Goal: Information Seeking & Learning: Check status

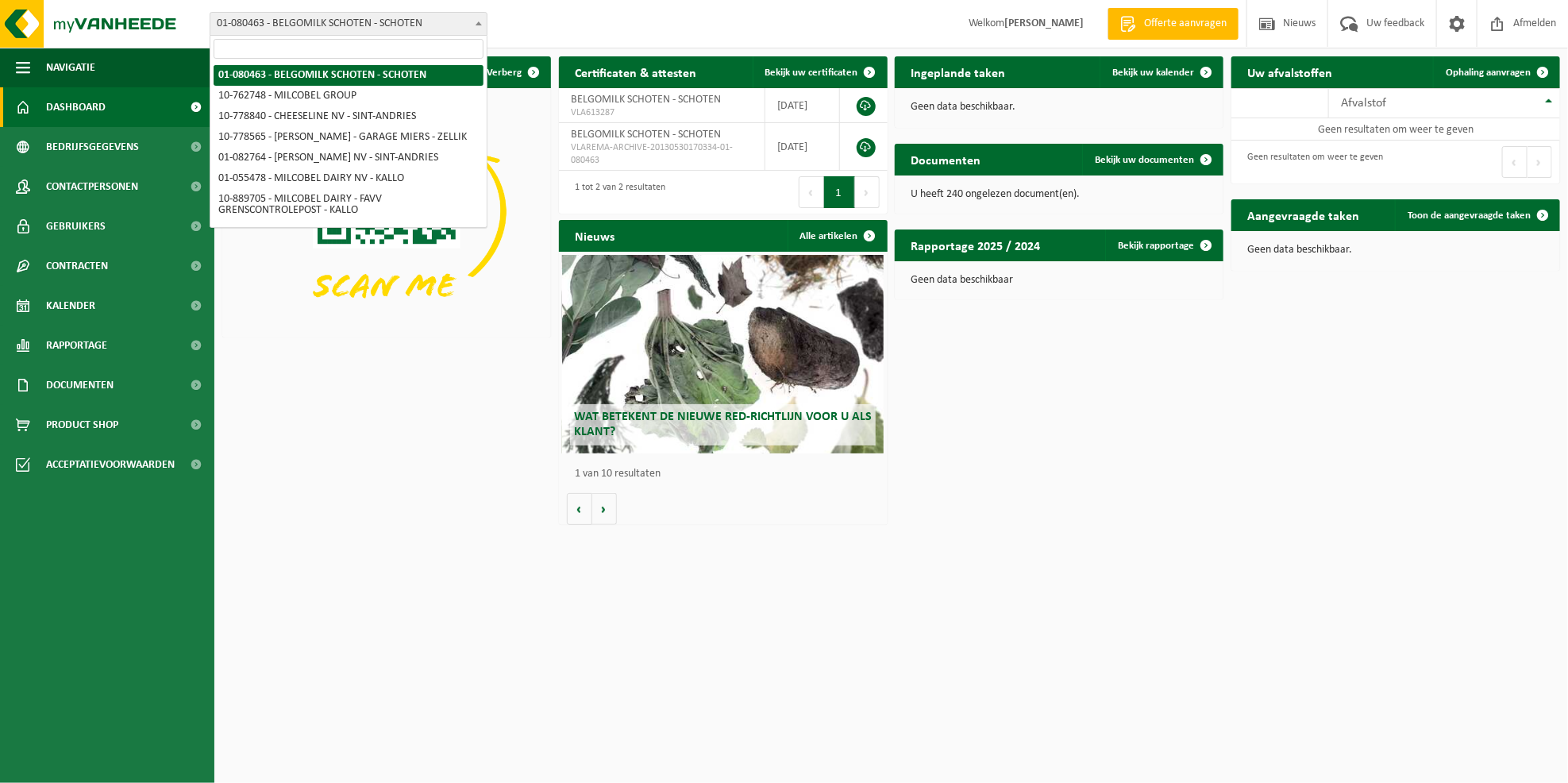
click at [476, 21] on b at bounding box center [478, 23] width 6 height 4
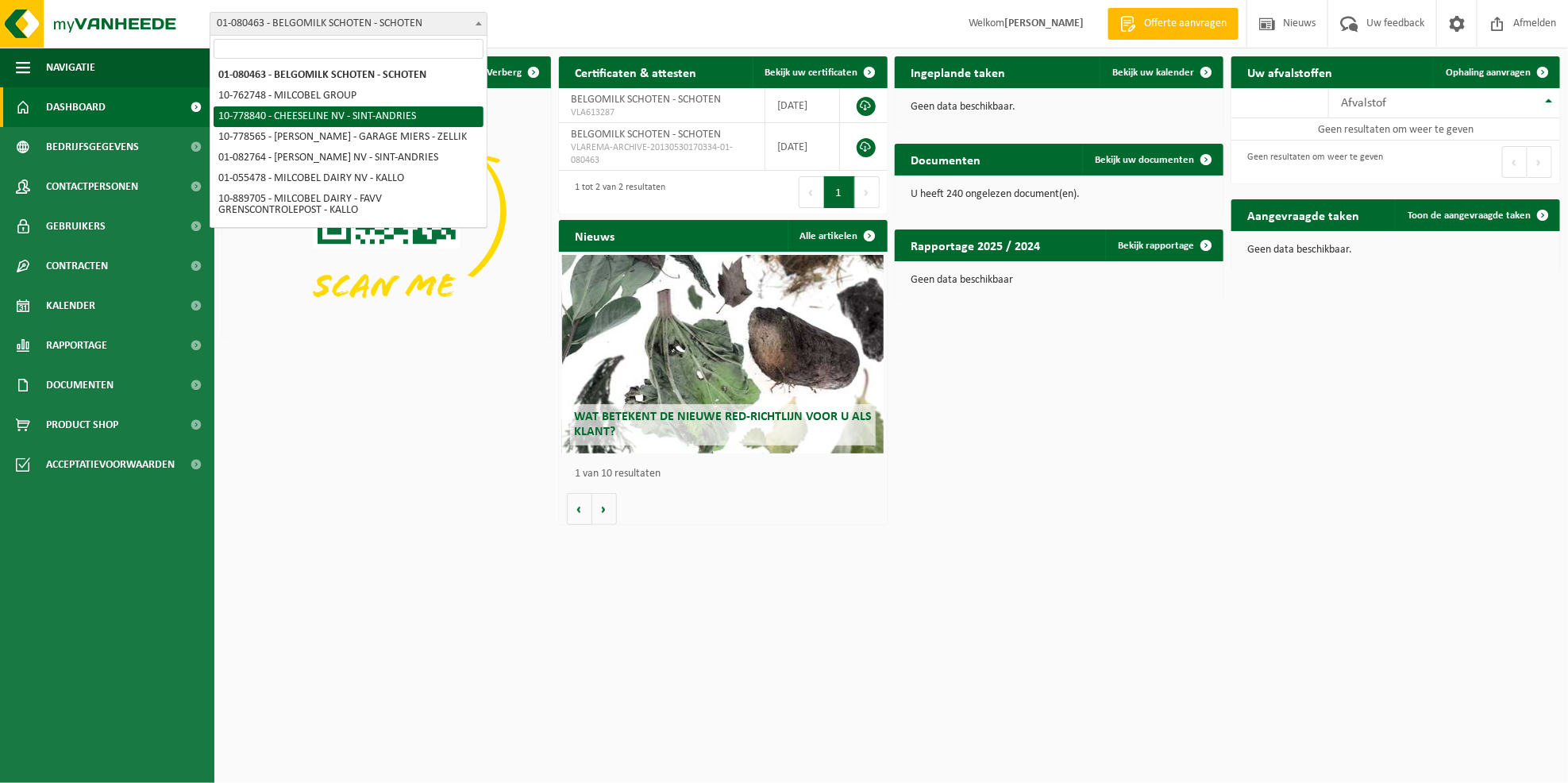
click at [562, 18] on div "Vestiging: 01-080463 - BELGOMILK SCHOTEN - SCHOTEN 10-762748 - MILCOBEL GROUP 1…" at bounding box center [784, 24] width 1568 height 49
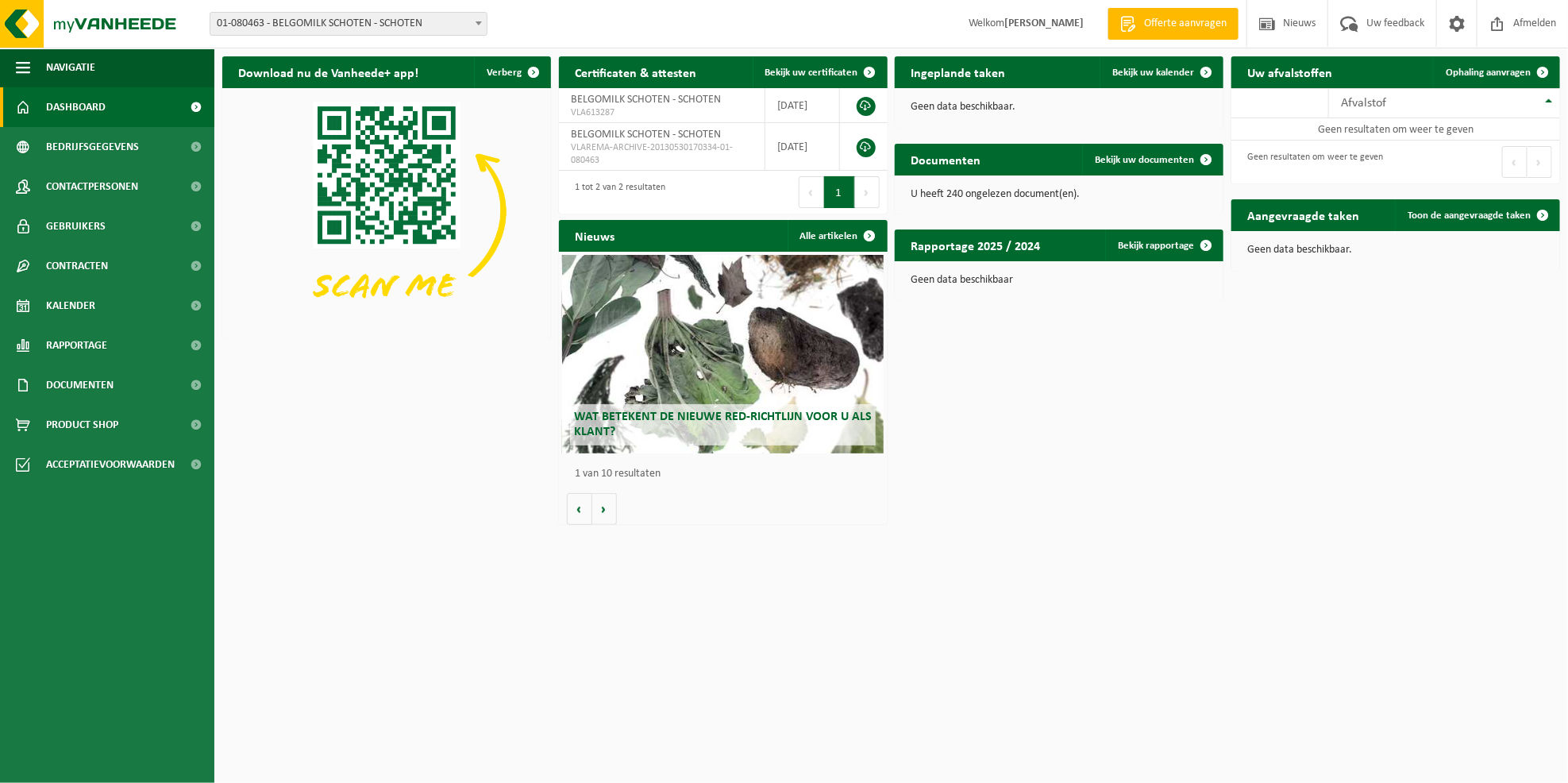
click at [481, 26] on span at bounding box center [478, 22] width 16 height 20
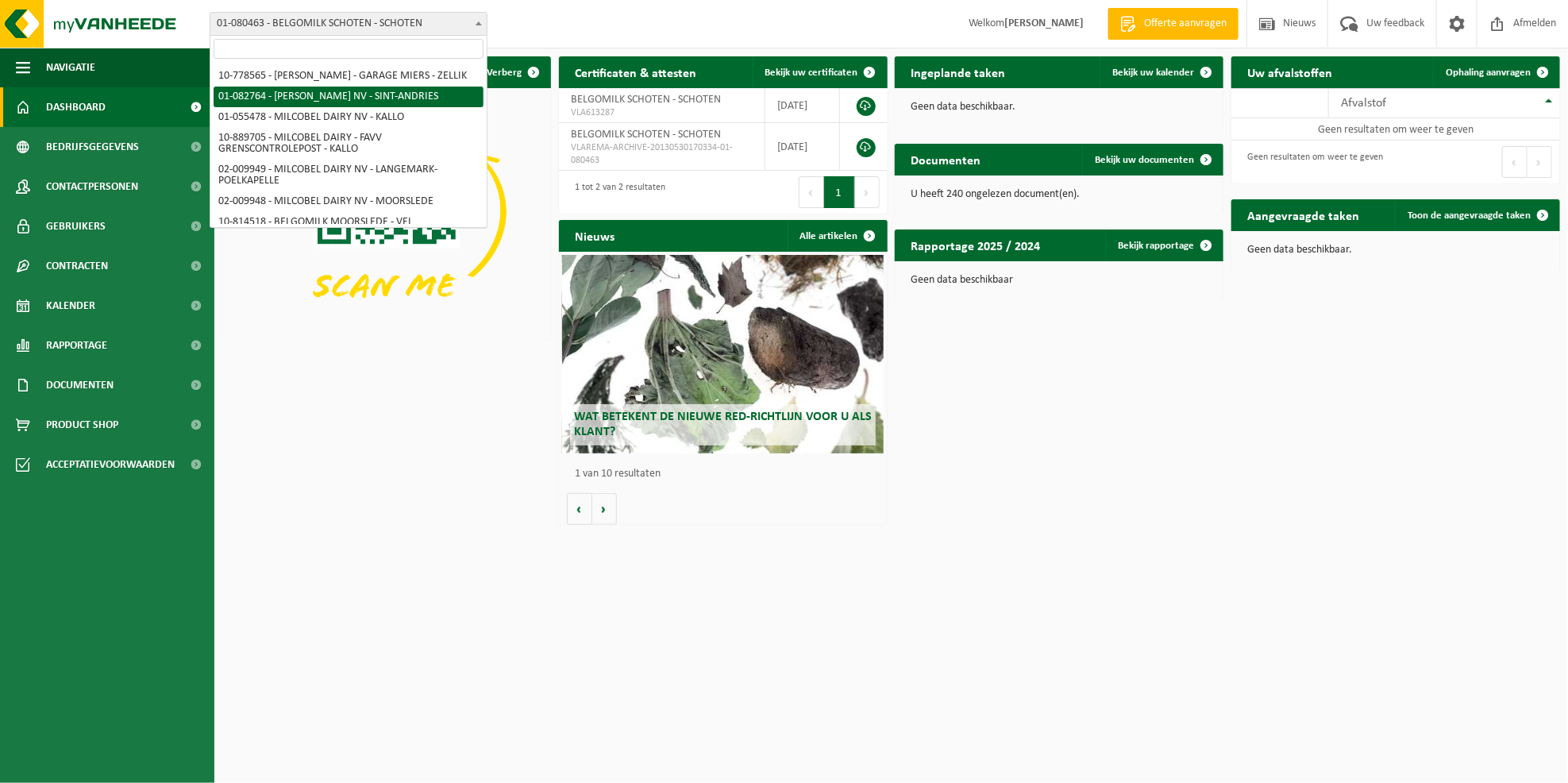
scroll to position [62, 0]
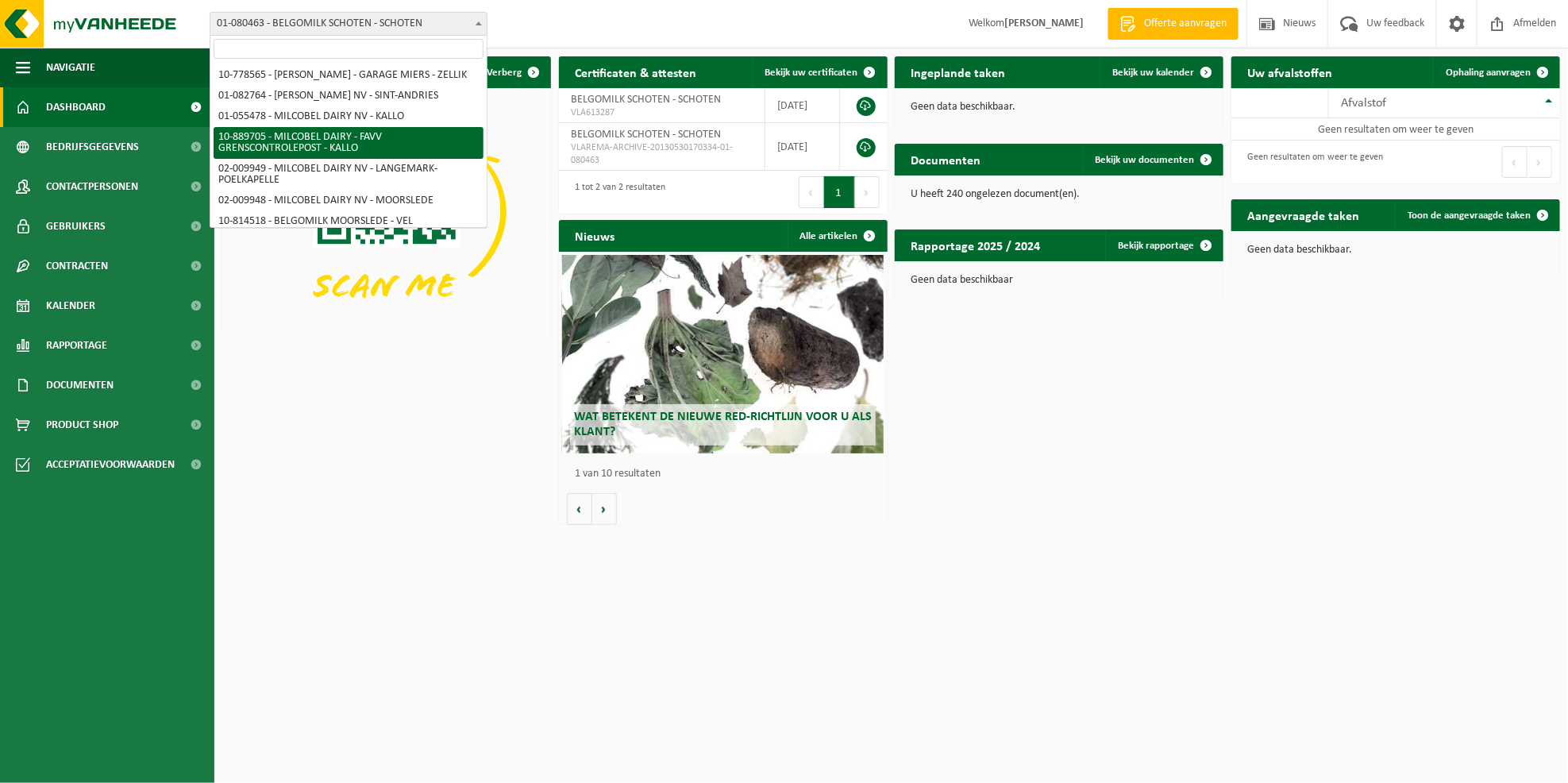
select select "114072"
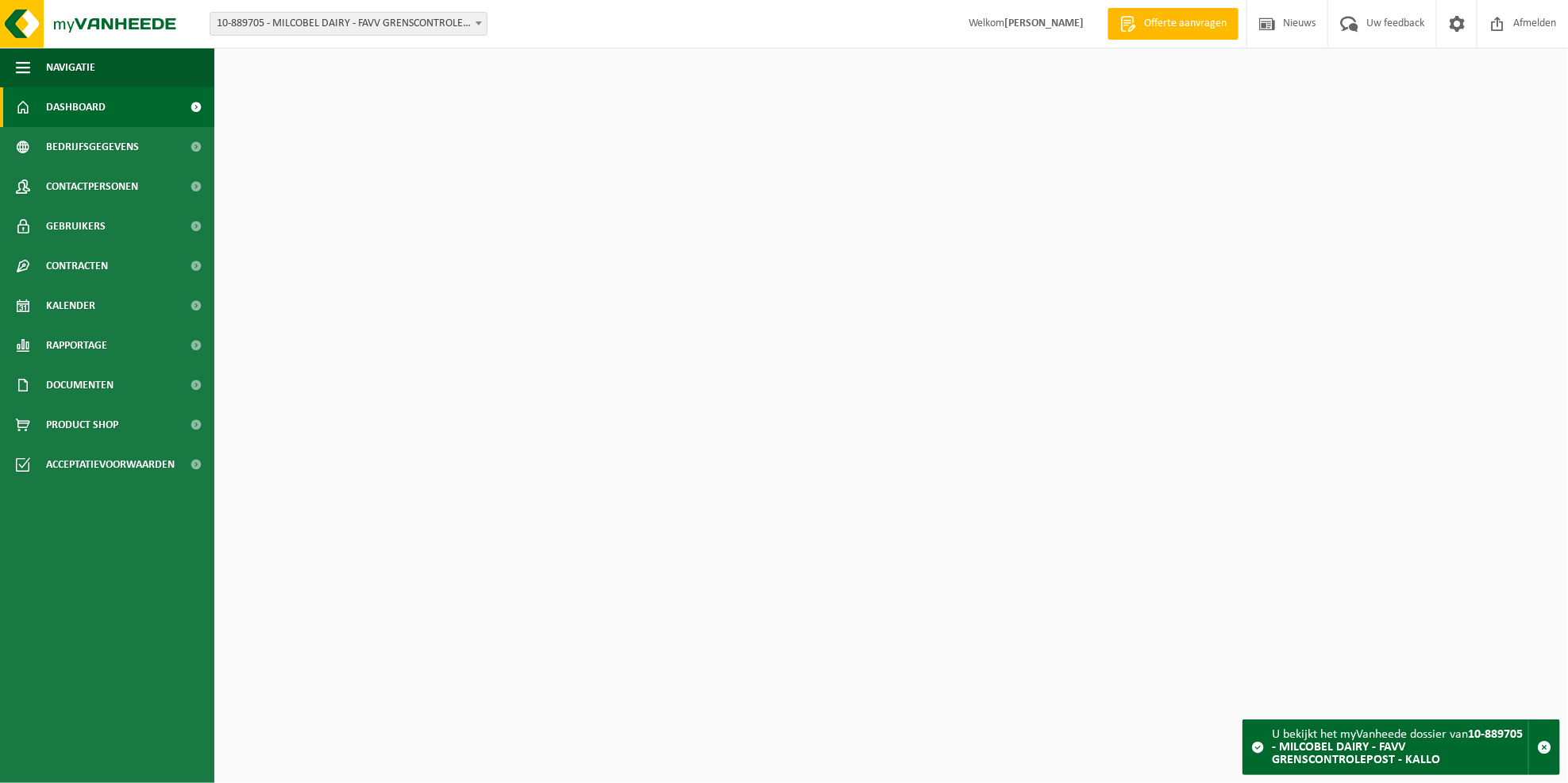
click at [476, 22] on b at bounding box center [478, 23] width 6 height 4
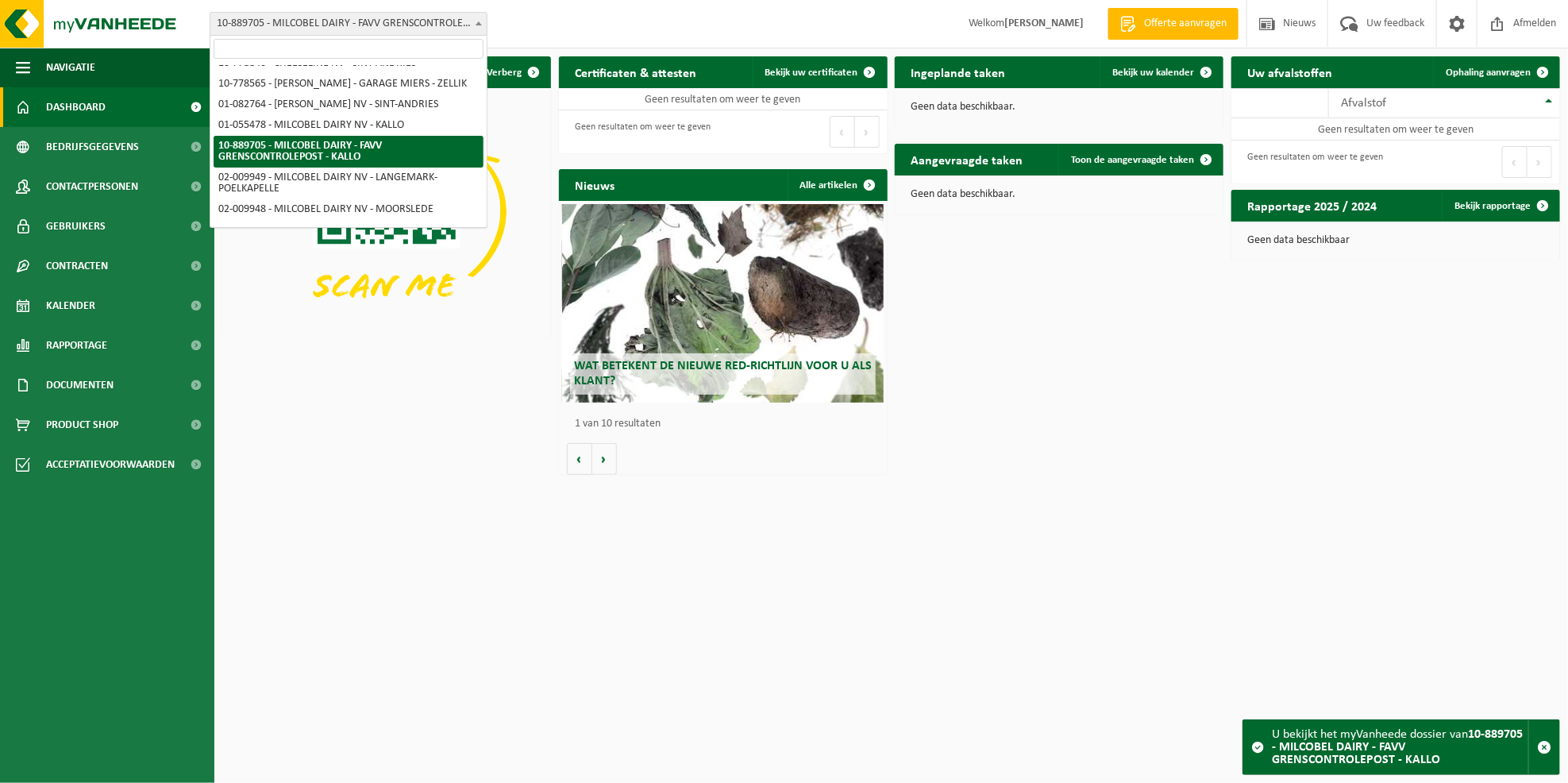
scroll to position [87, 0]
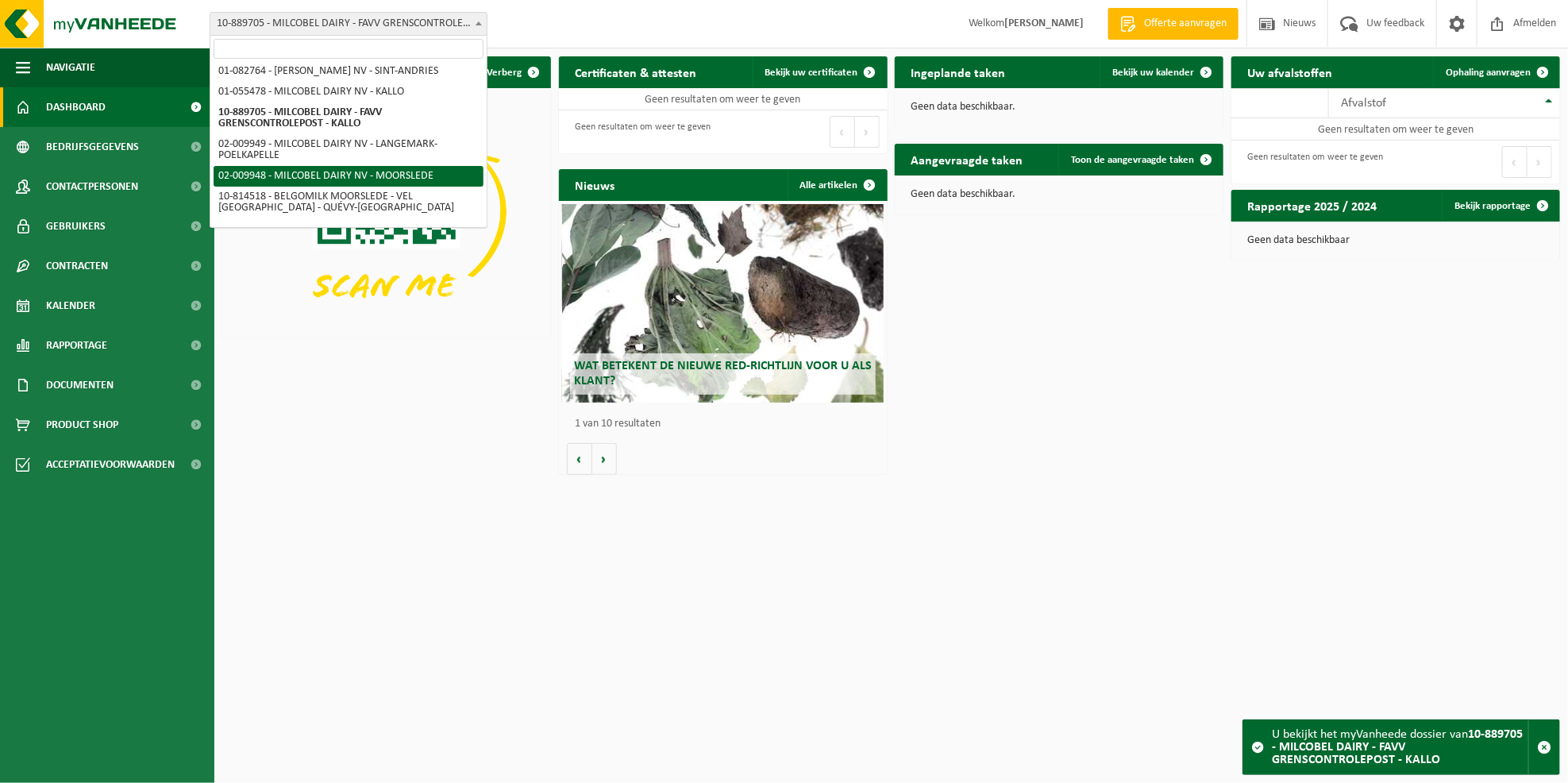
select select "1949"
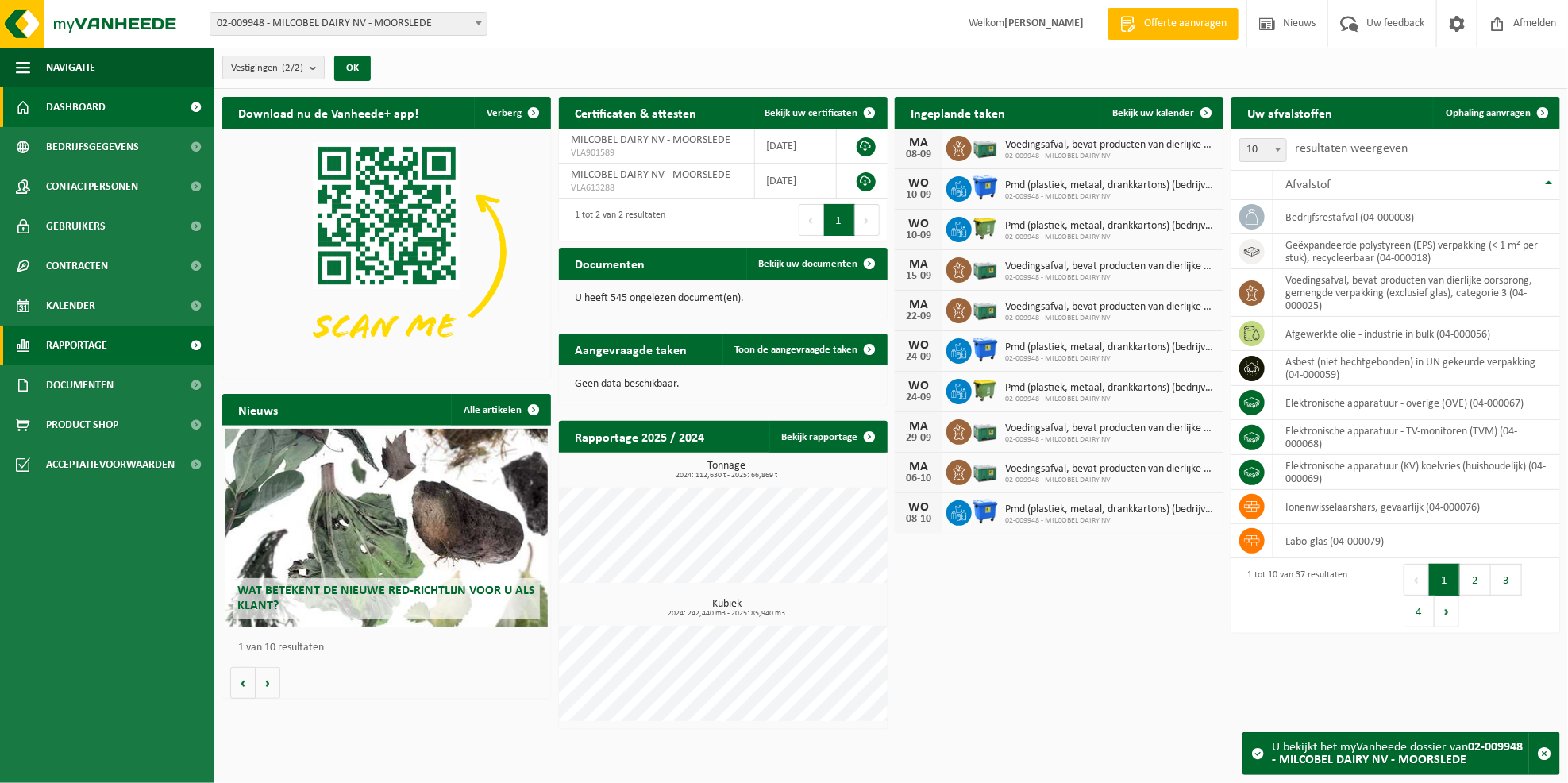
click at [99, 350] on span "Rapportage" at bounding box center [76, 345] width 61 height 40
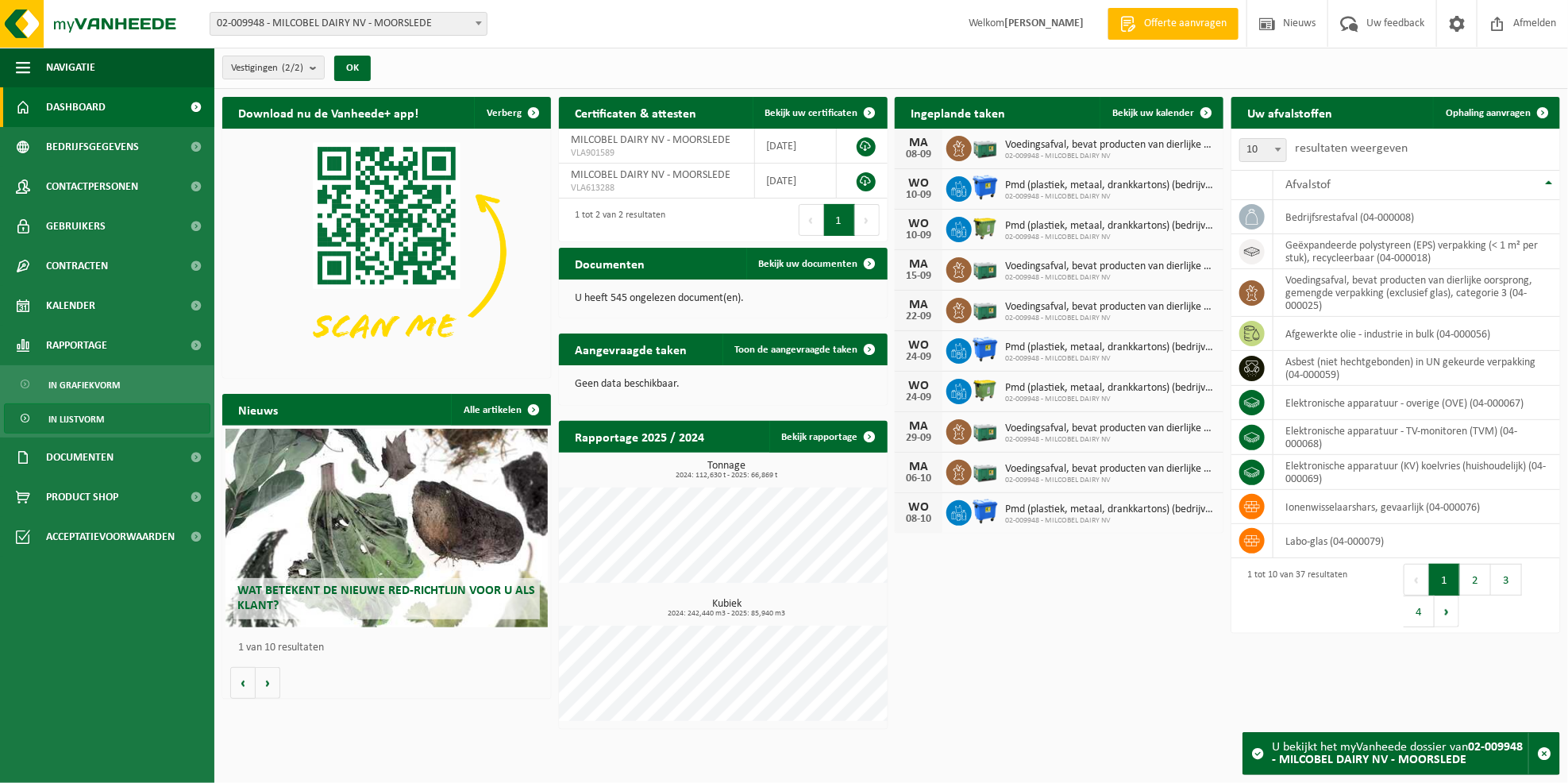
click at [108, 415] on link "In lijstvorm" at bounding box center [107, 418] width 206 height 30
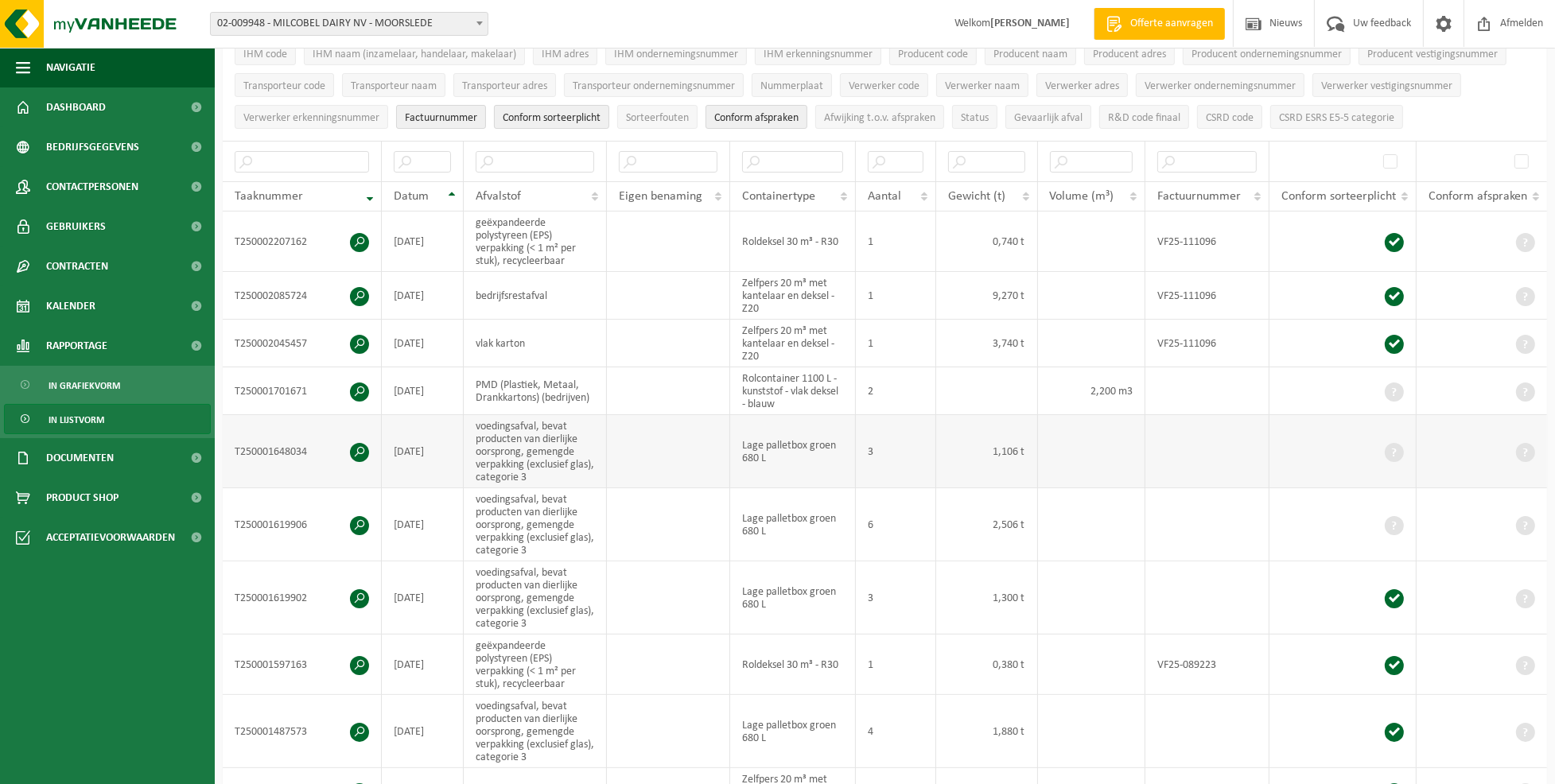
scroll to position [110, 0]
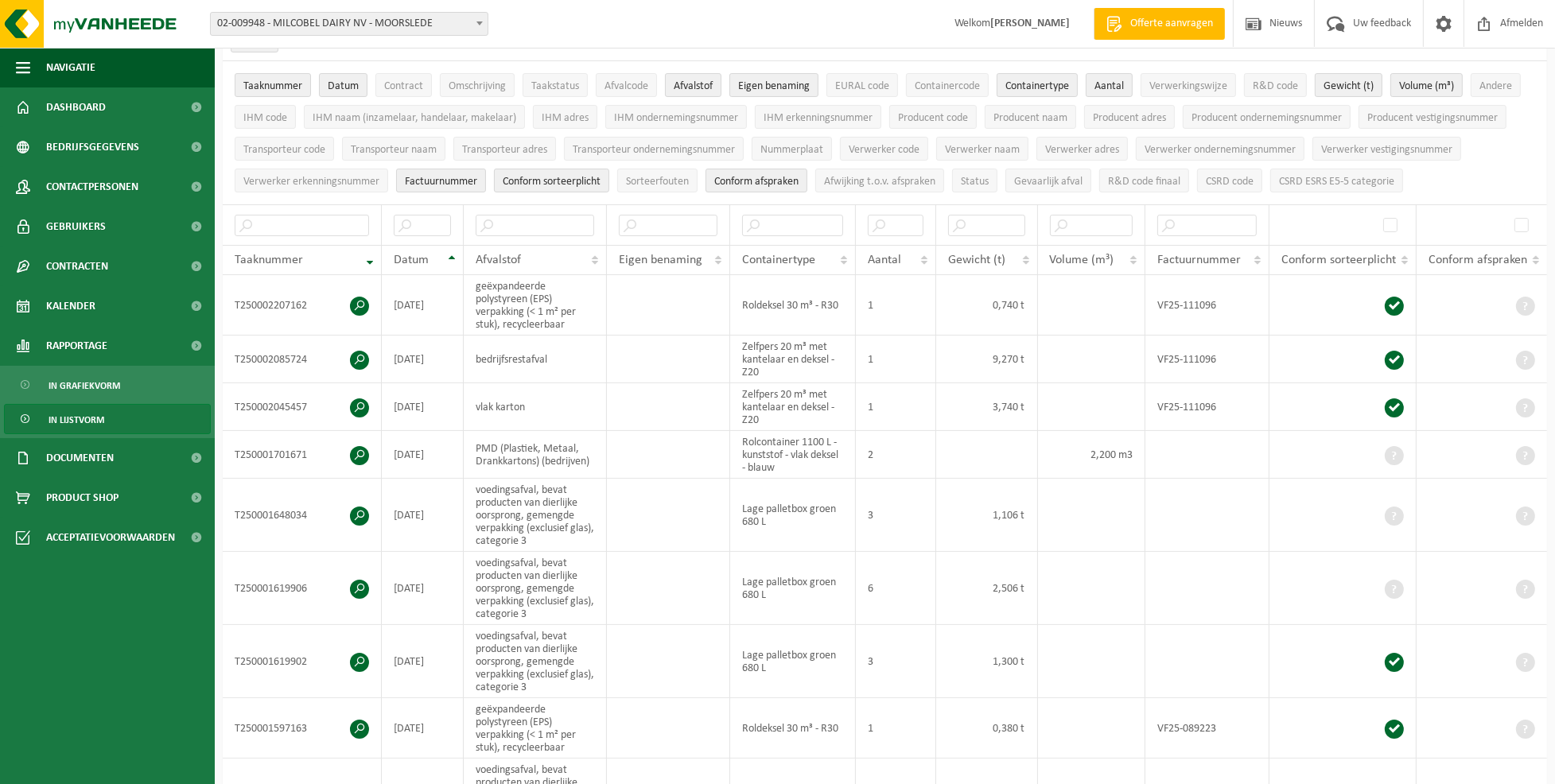
click at [477, 27] on span at bounding box center [479, 22] width 16 height 20
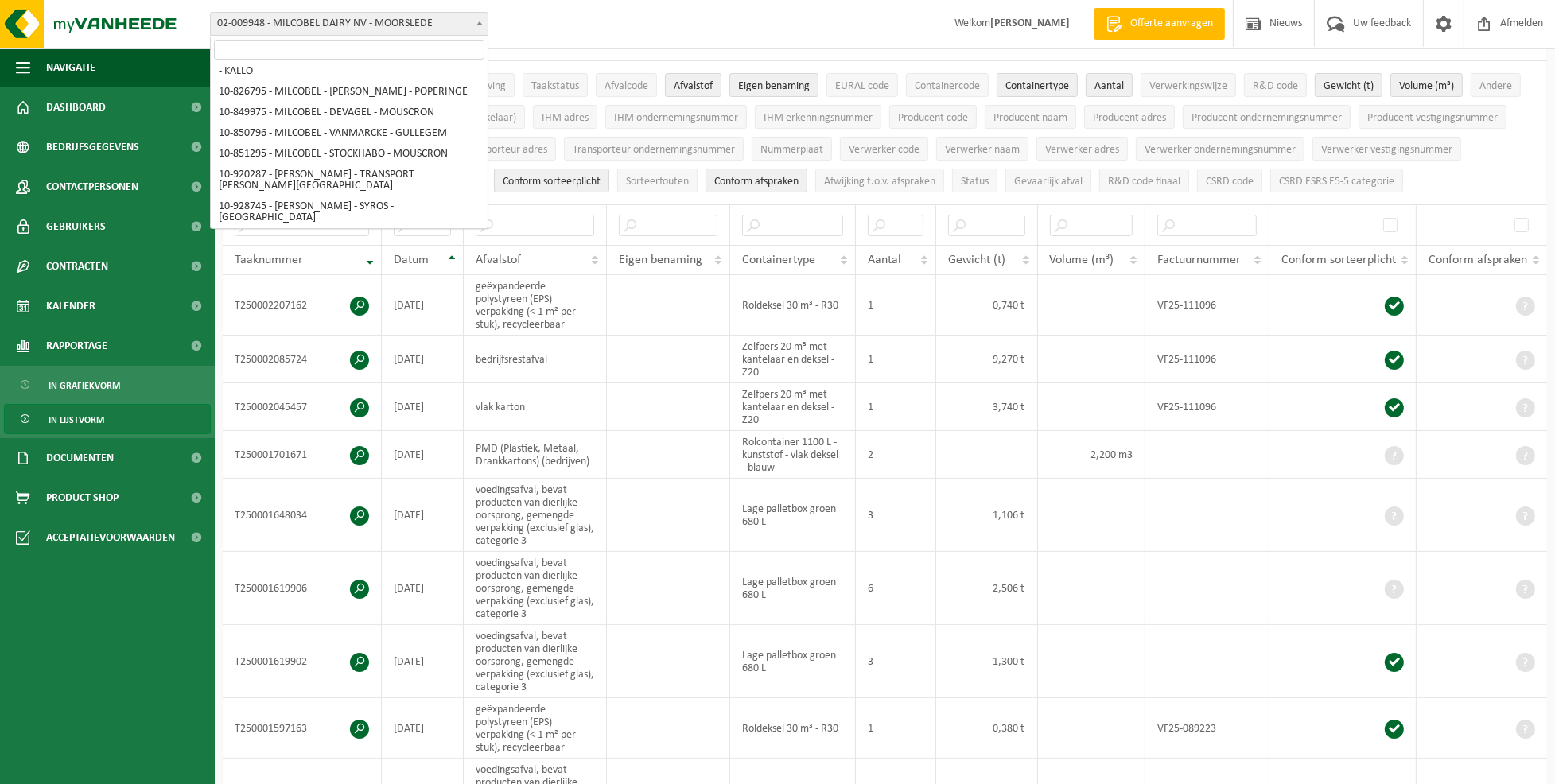
scroll to position [301, 0]
select select "96597"
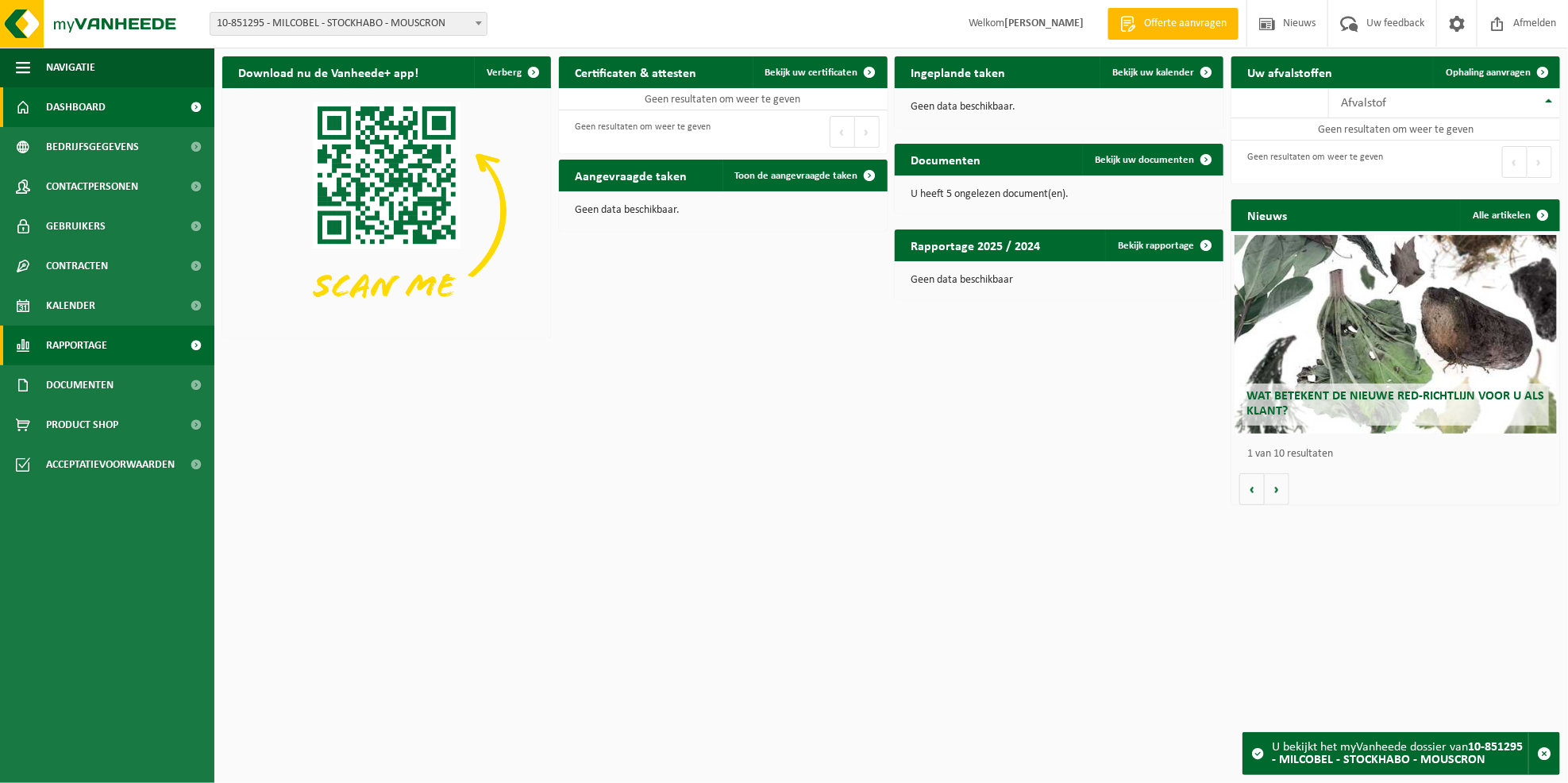
click at [79, 343] on span "Rapportage" at bounding box center [76, 345] width 61 height 40
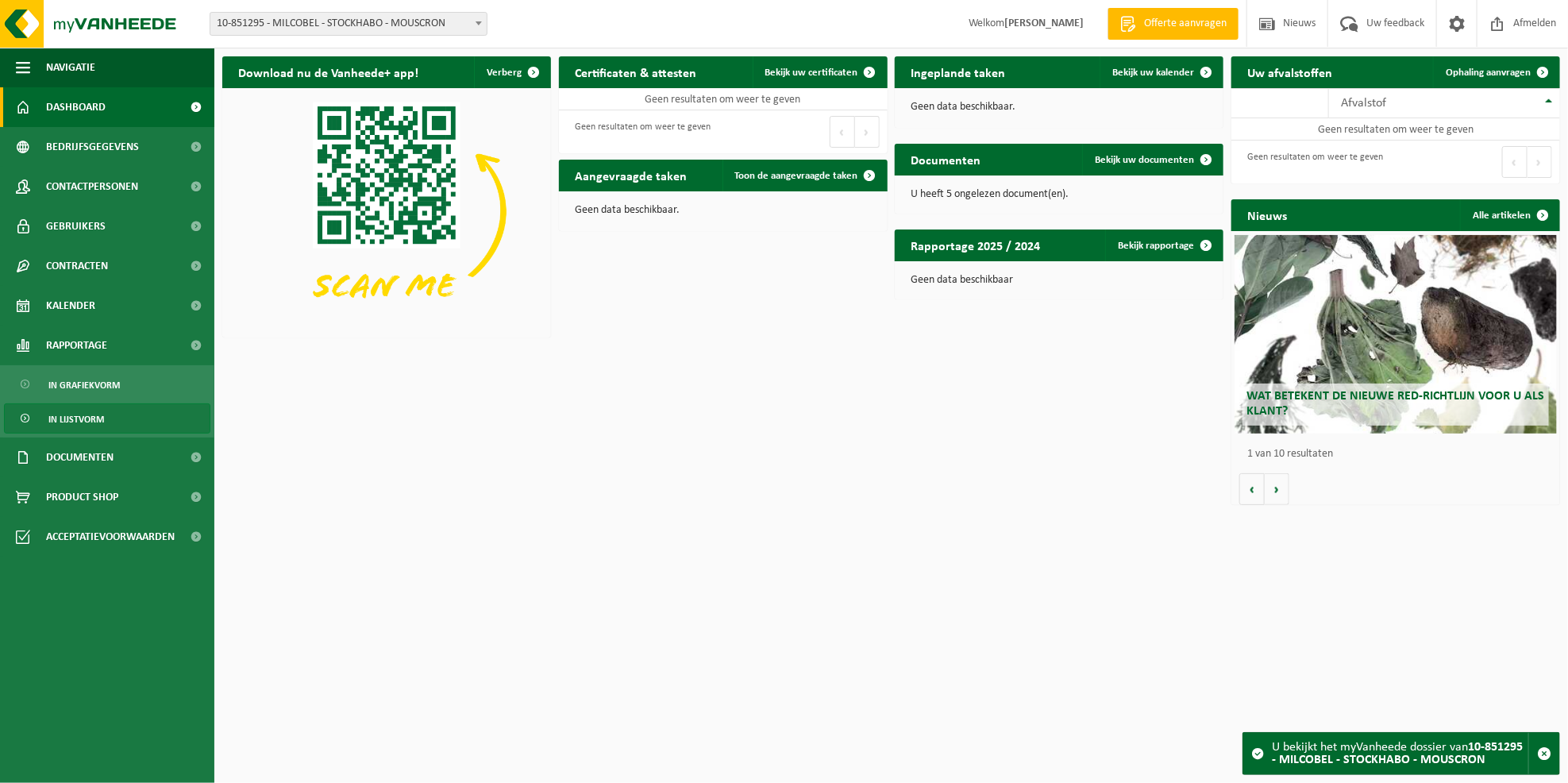
click at [101, 419] on span "In lijstvorm" at bounding box center [76, 419] width 56 height 30
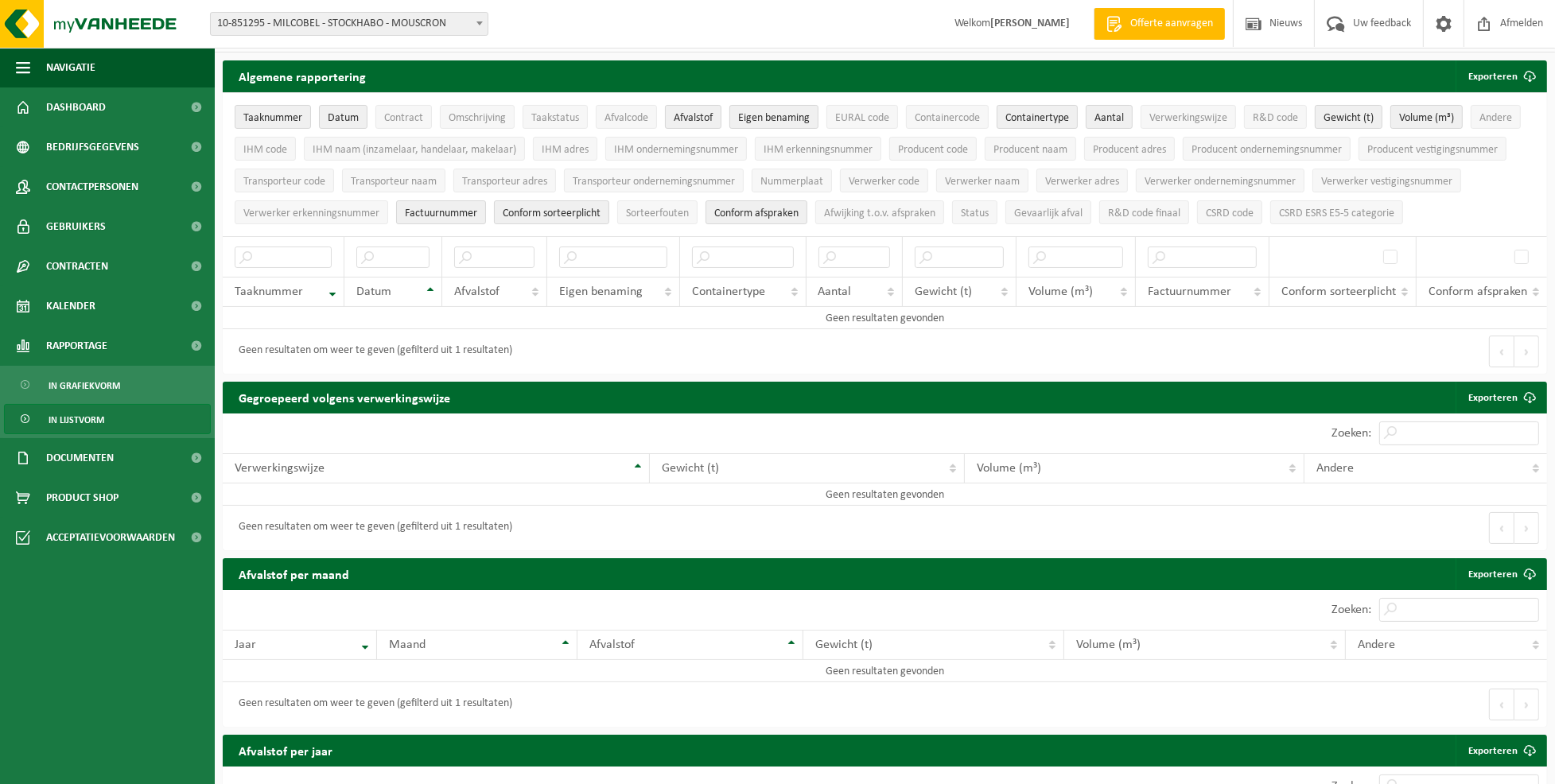
scroll to position [31, 0]
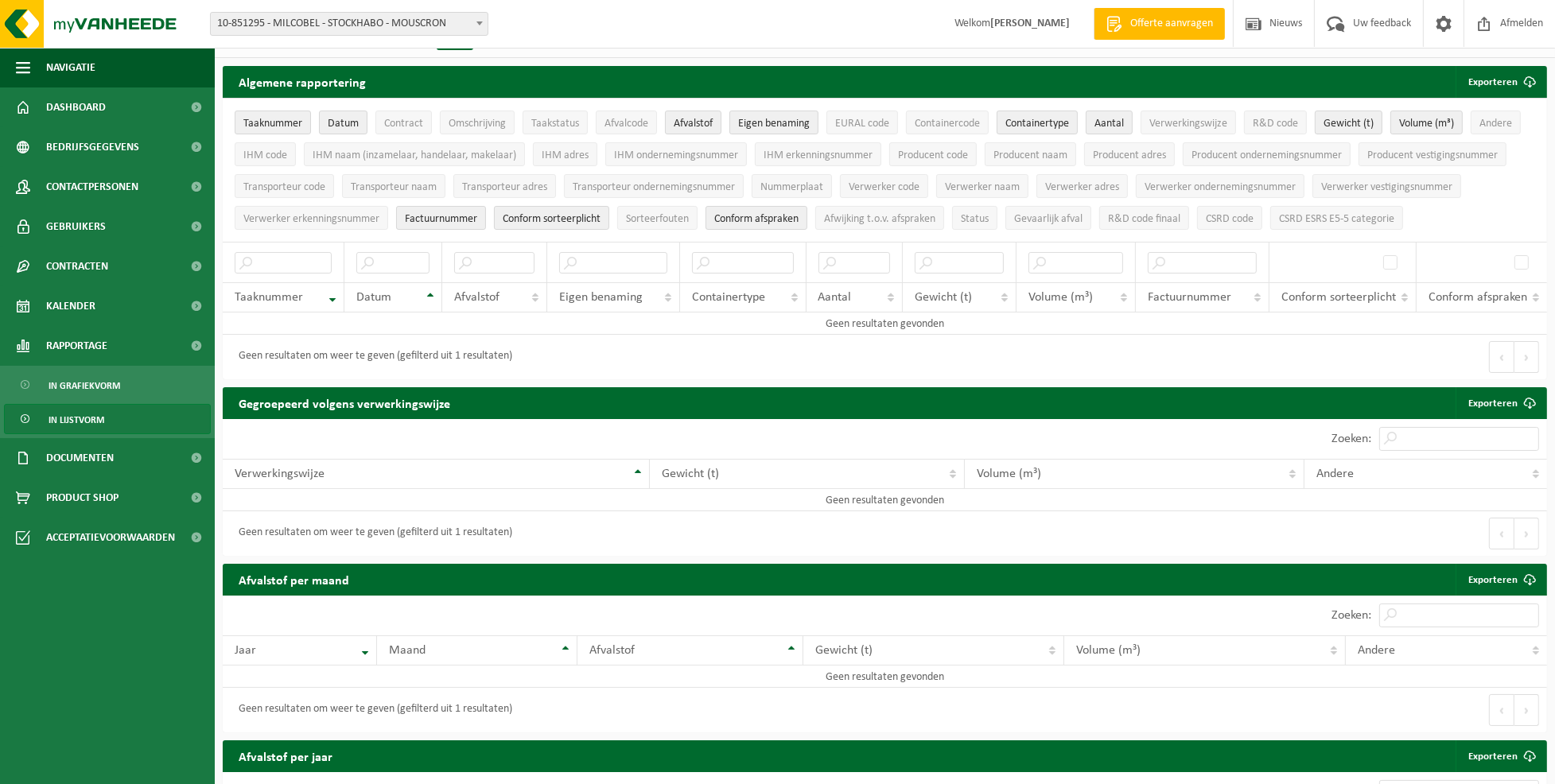
click at [480, 18] on span at bounding box center [479, 22] width 16 height 20
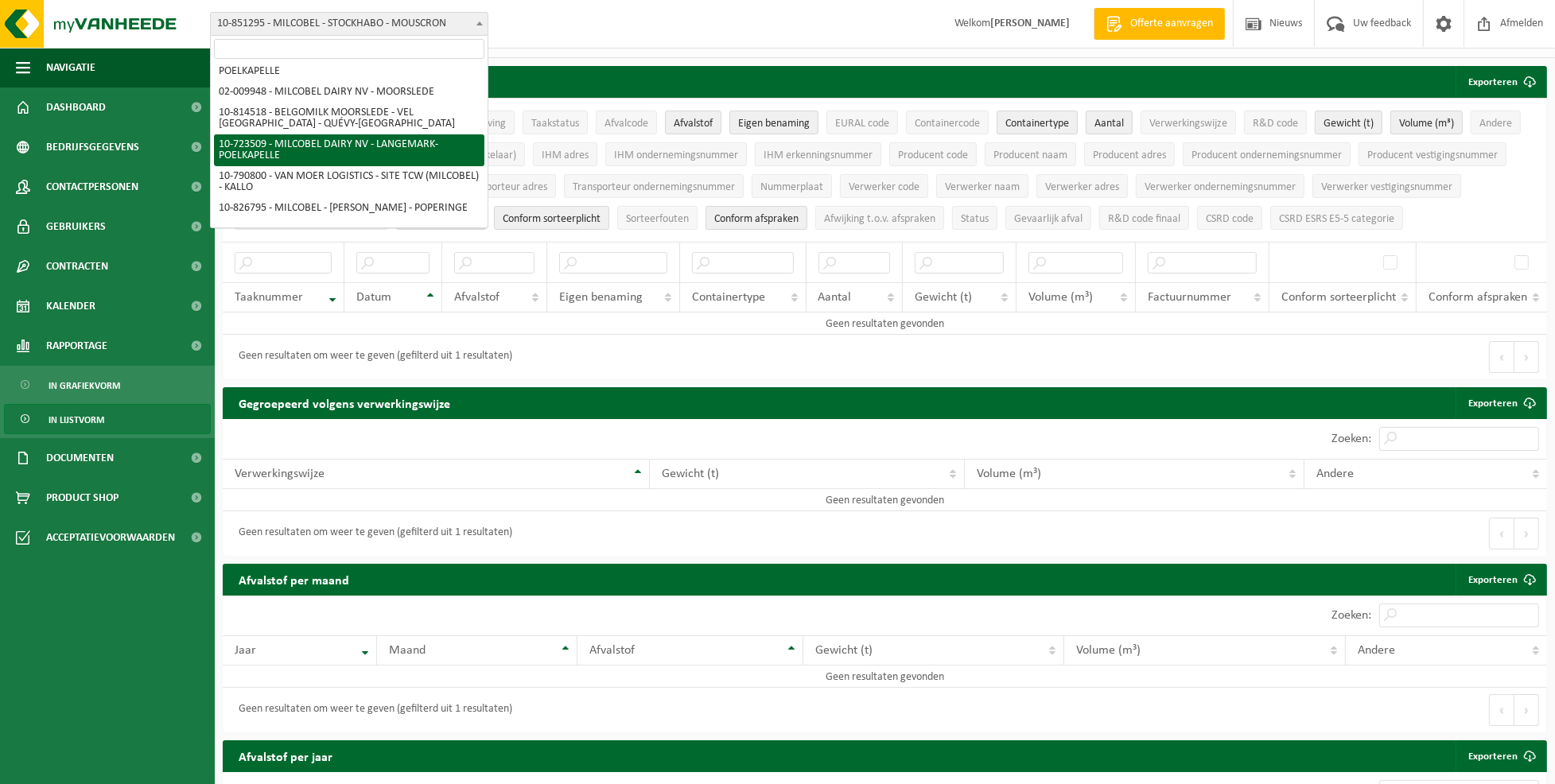
scroll to position [171, 0]
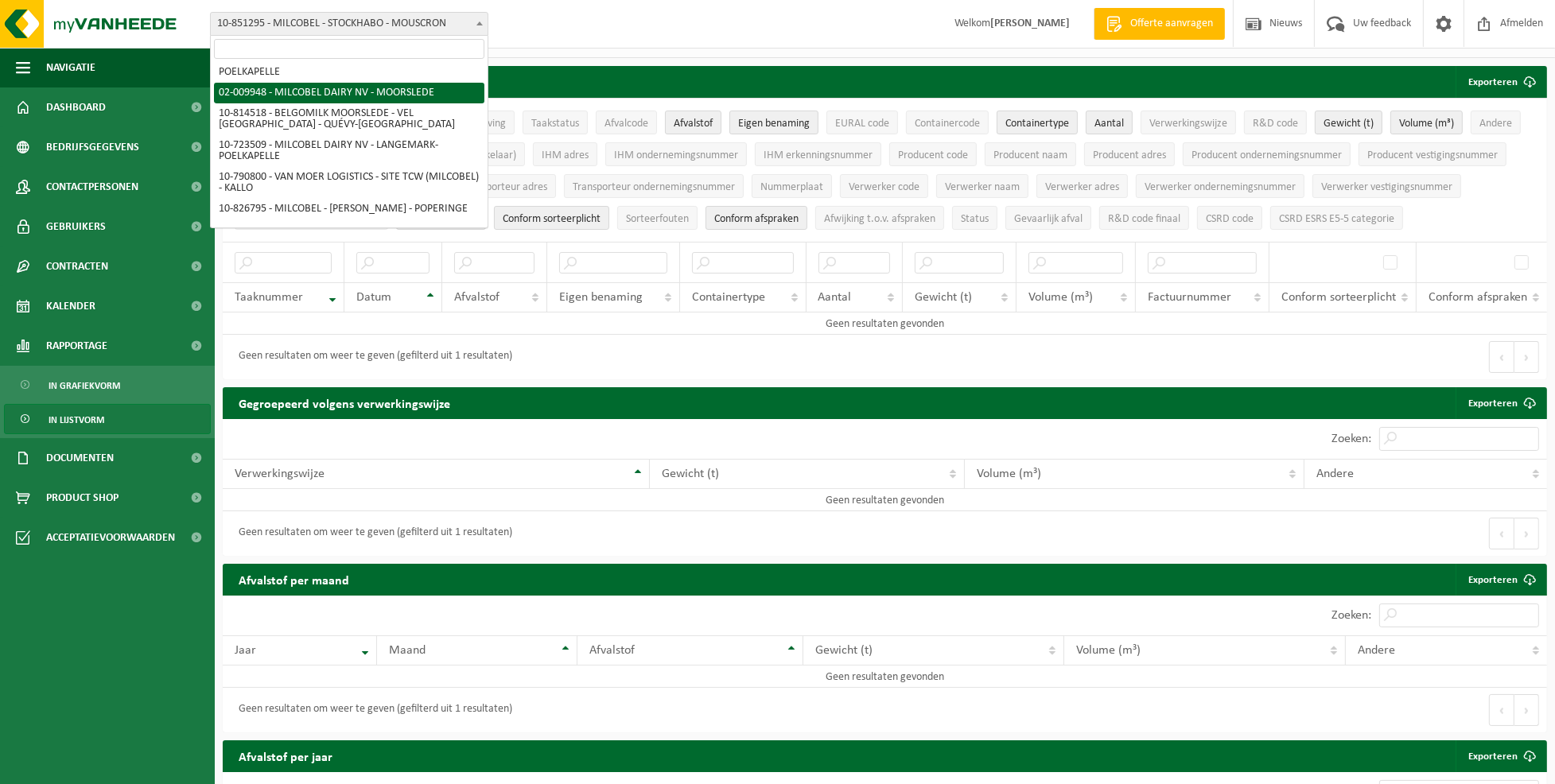
select select "1949"
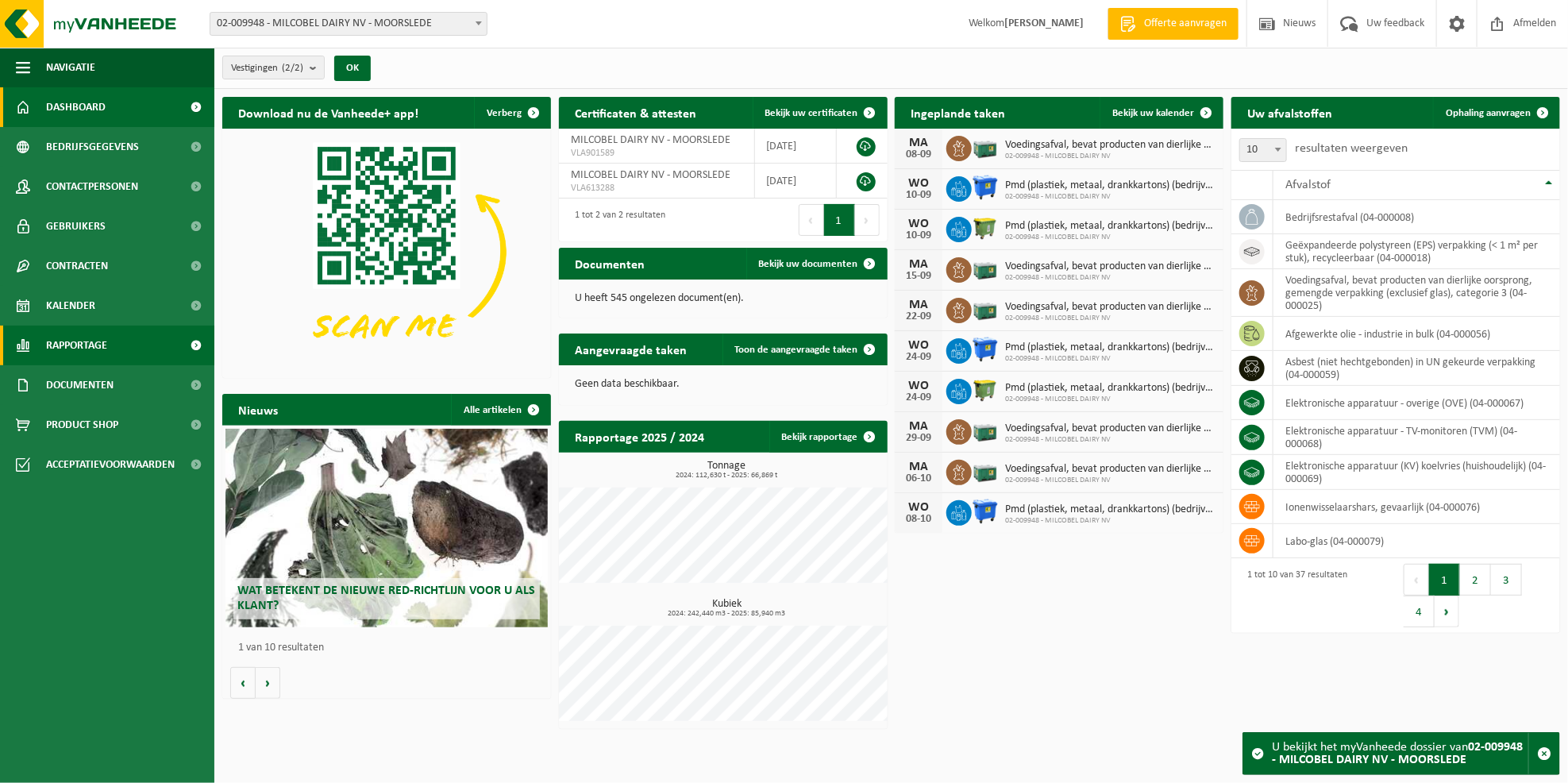
click at [88, 341] on span "Rapportage" at bounding box center [76, 345] width 61 height 40
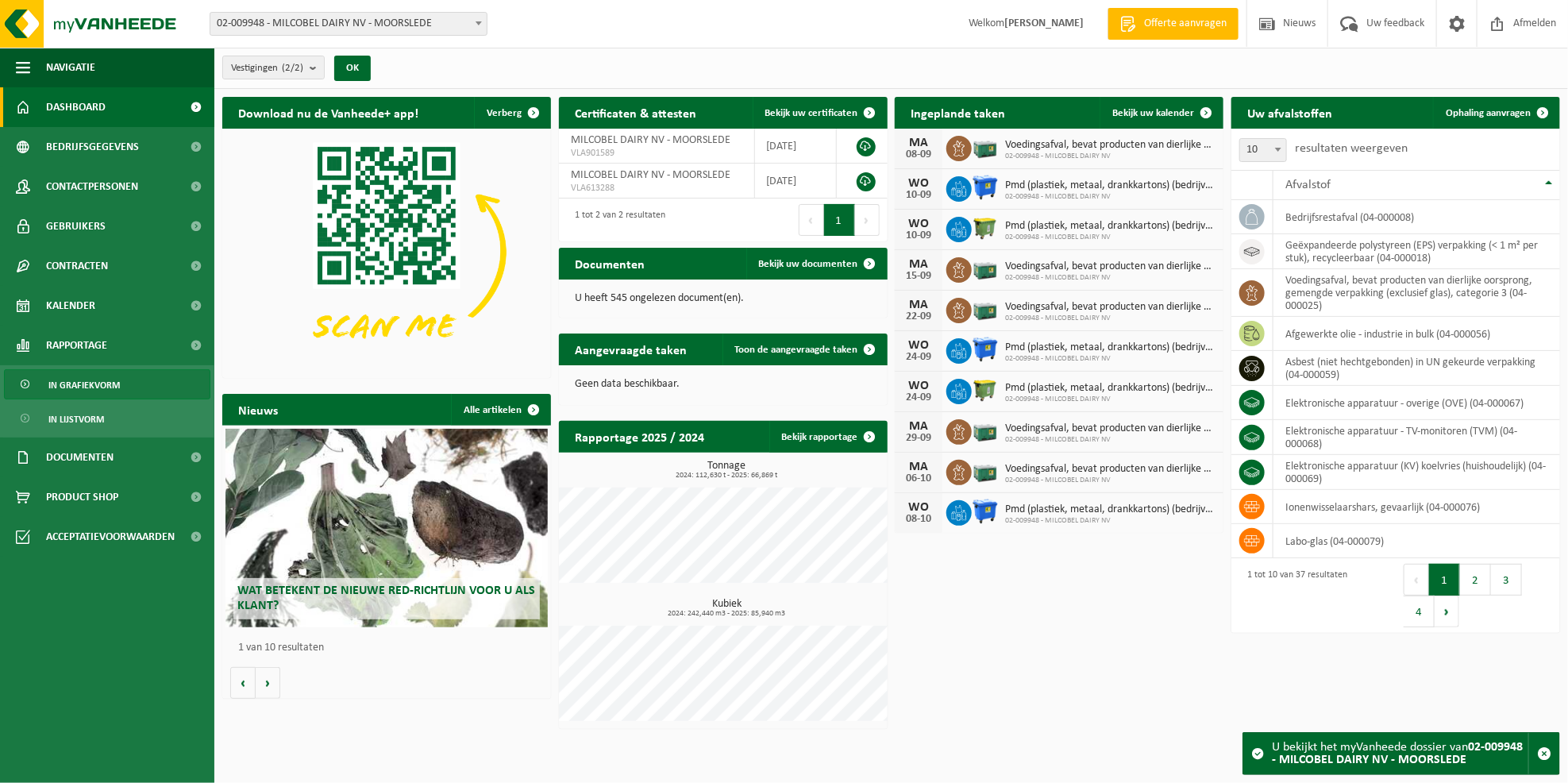
click at [94, 379] on span "In grafiekvorm" at bounding box center [84, 385] width 71 height 30
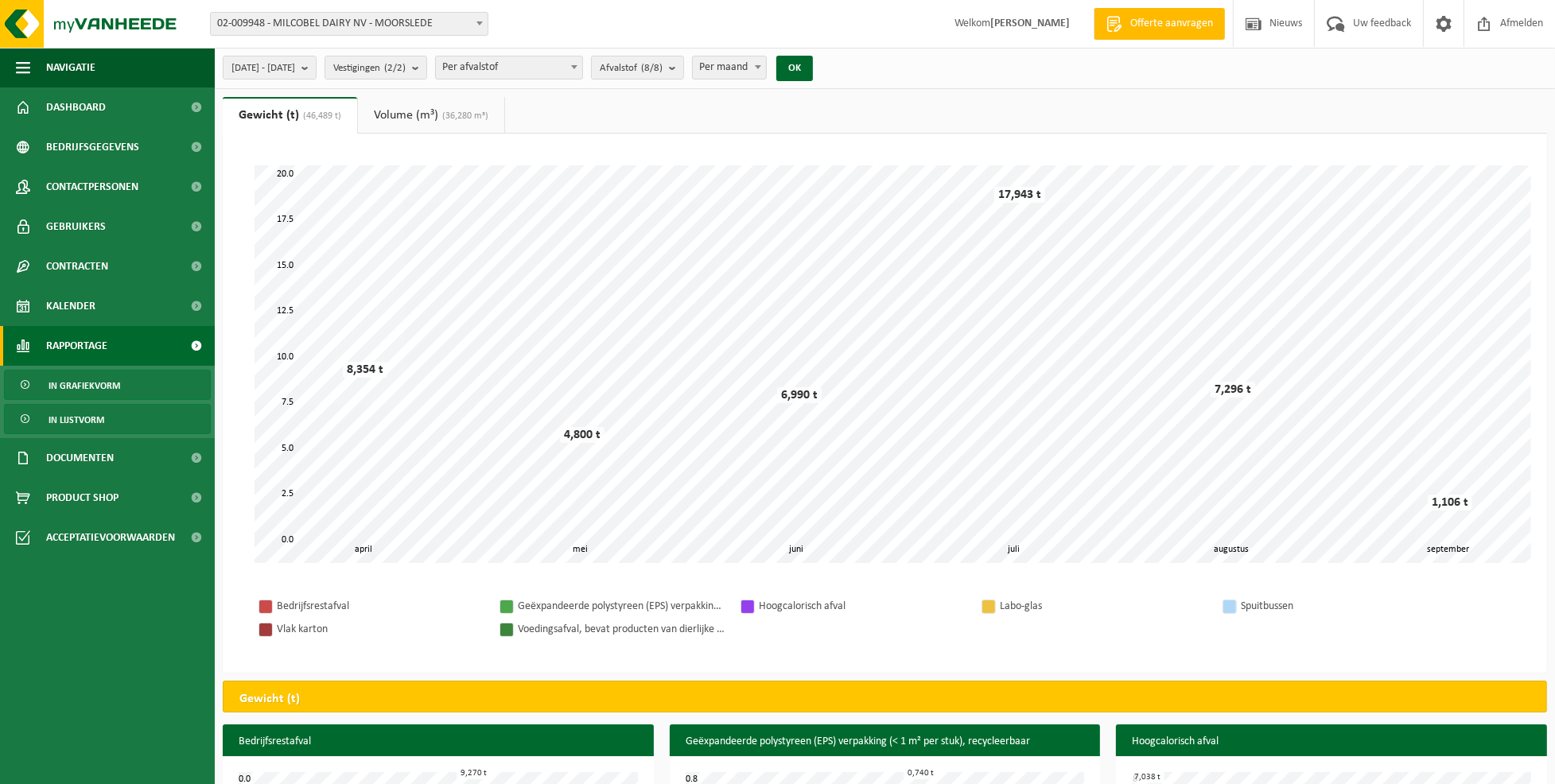
click at [94, 418] on span "In lijstvorm" at bounding box center [76, 420] width 56 height 30
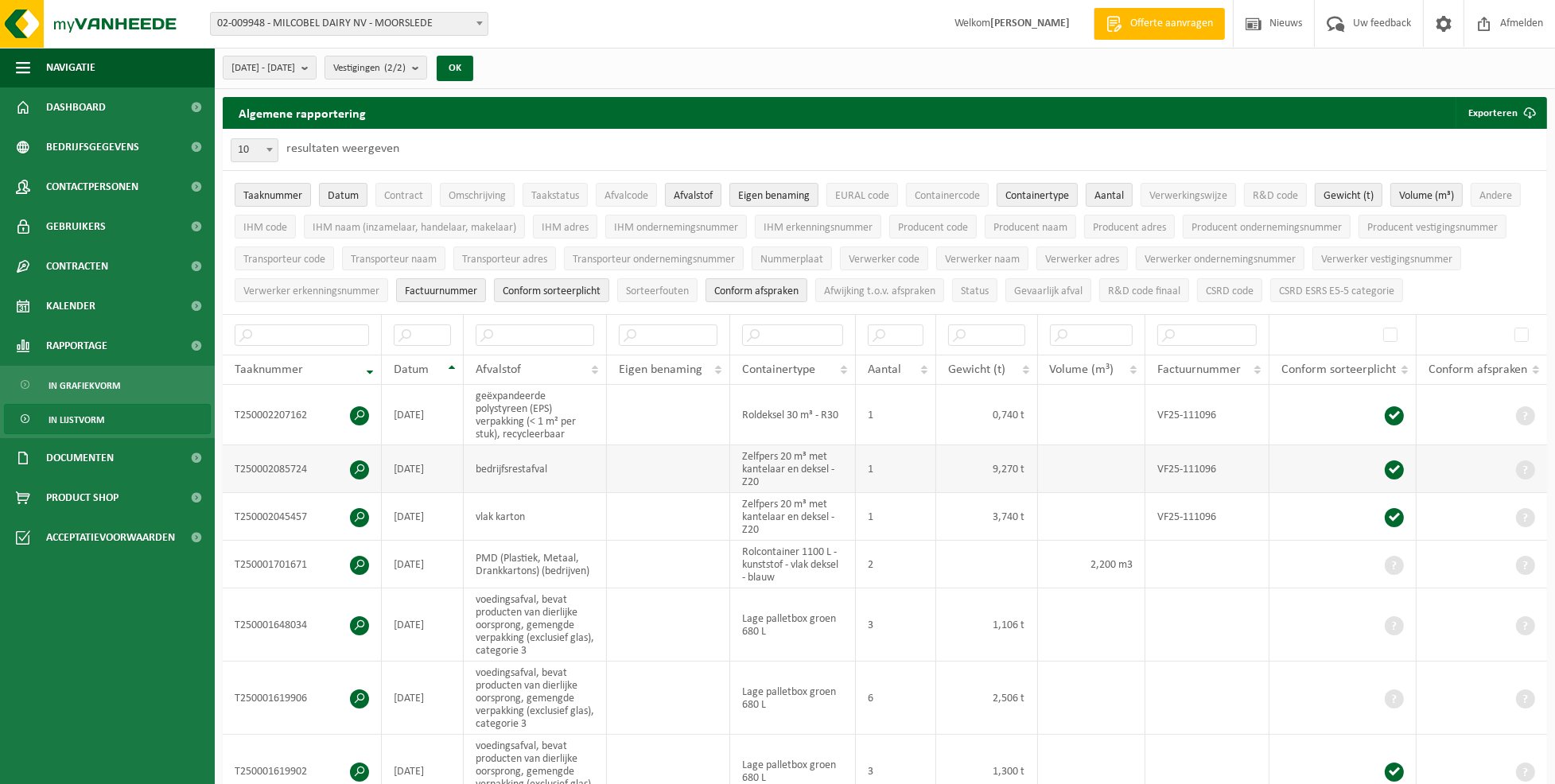
click at [850, 468] on td "Zelfpers 20 m³ met kantelaar en deksel - Z20" at bounding box center [793, 469] width 126 height 48
click at [914, 724] on td "6" at bounding box center [896, 697] width 80 height 73
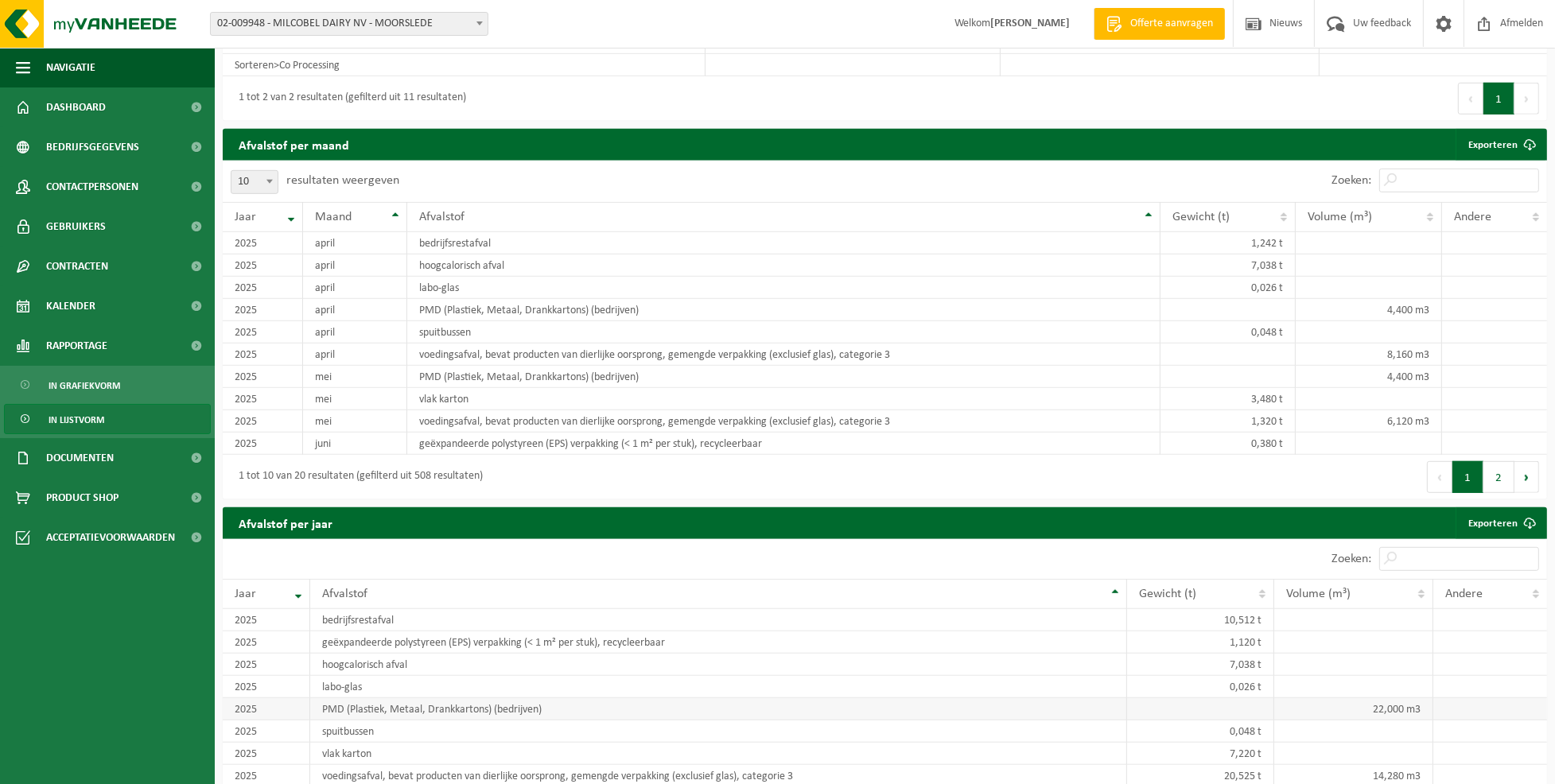
scroll to position [1107, 0]
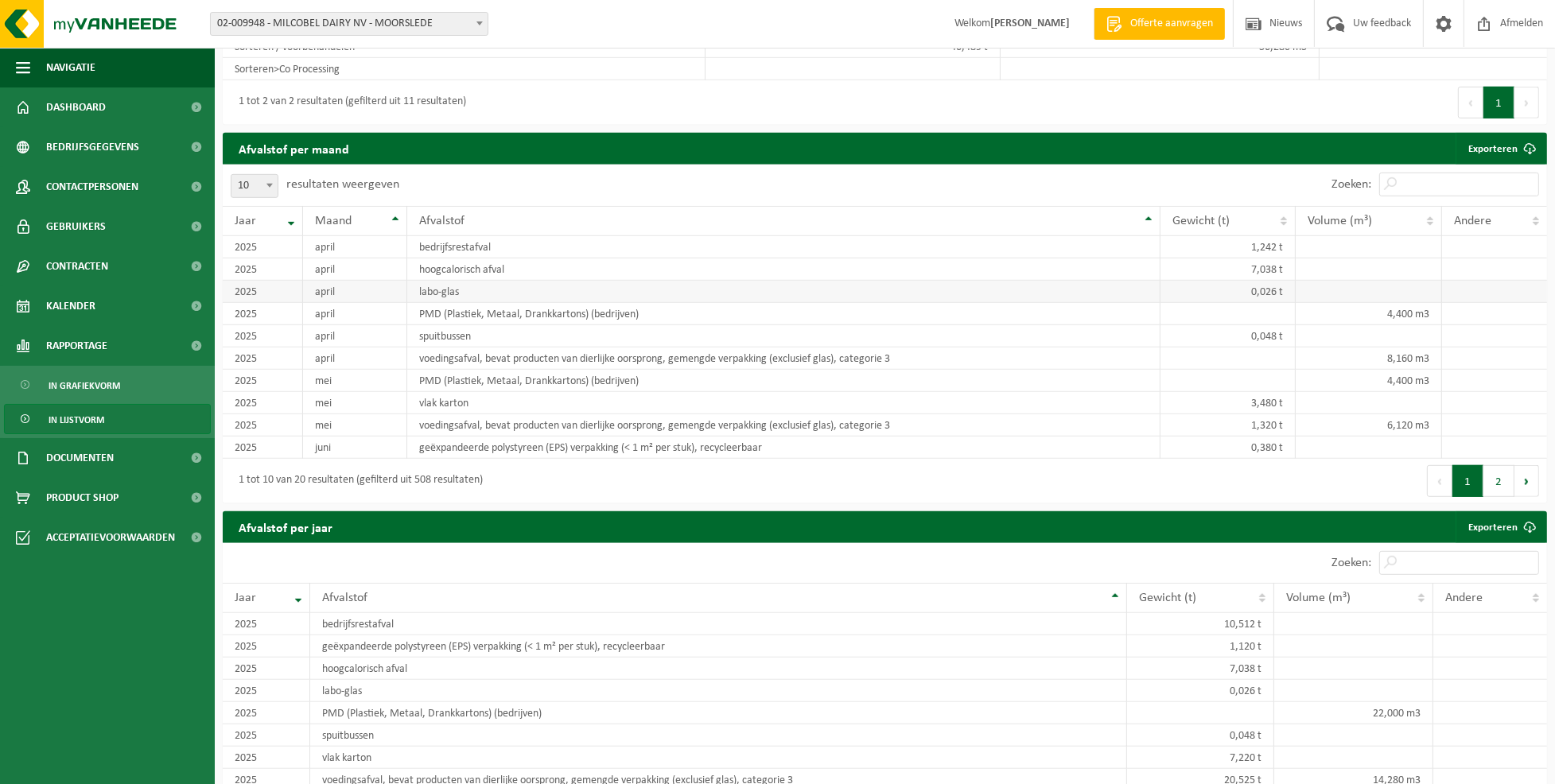
drag, startPoint x: 484, startPoint y: 287, endPoint x: 471, endPoint y: 298, distance: 17.0
click at [471, 298] on td "labo-glas" at bounding box center [784, 292] width 753 height 22
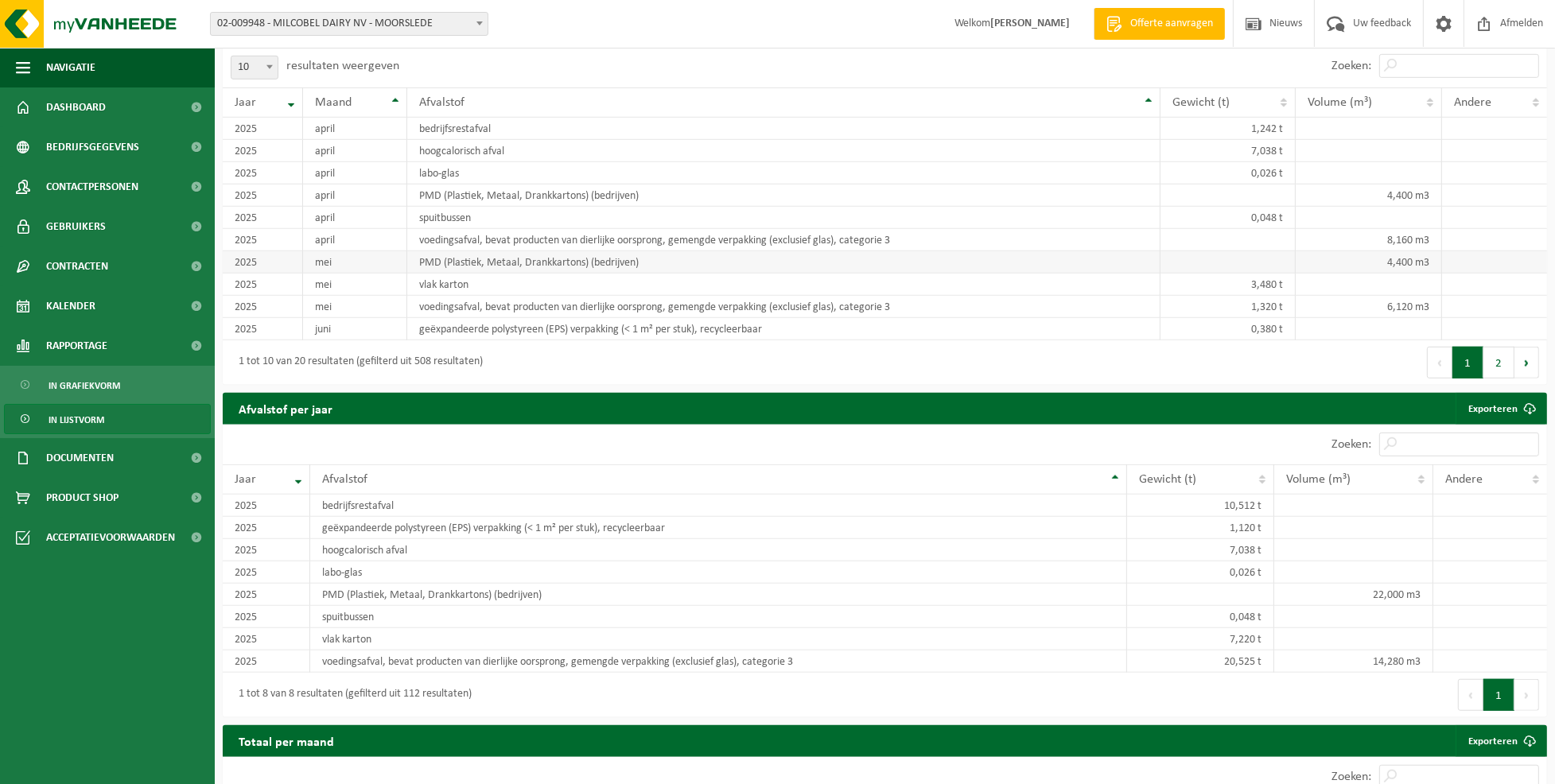
scroll to position [1162, 0]
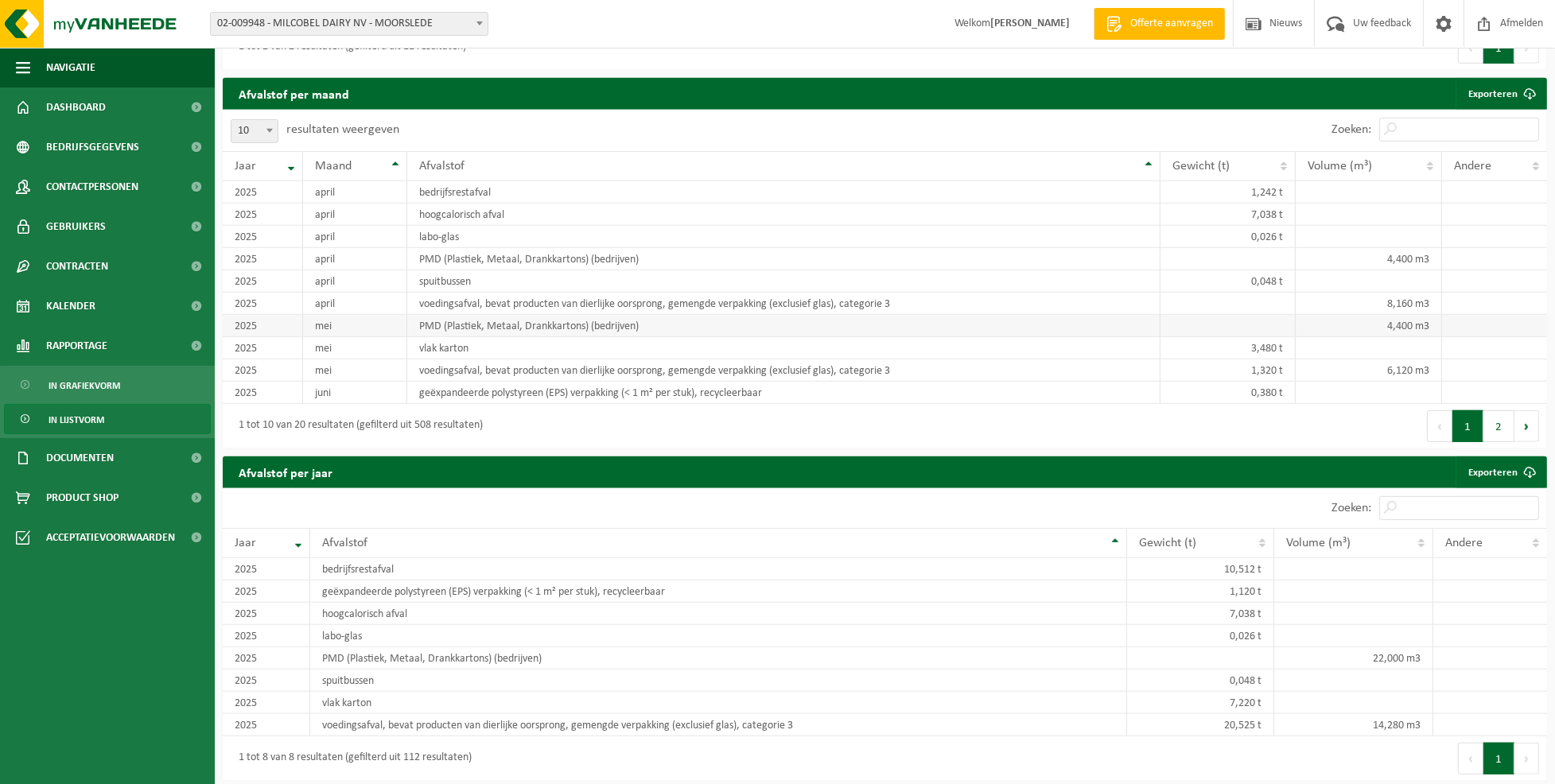
click at [653, 263] on td "PMD (Plastiek, Metaal, Drankkartons) (bedrijven)" at bounding box center [784, 259] width 753 height 22
